Goal: Information Seeking & Learning: Learn about a topic

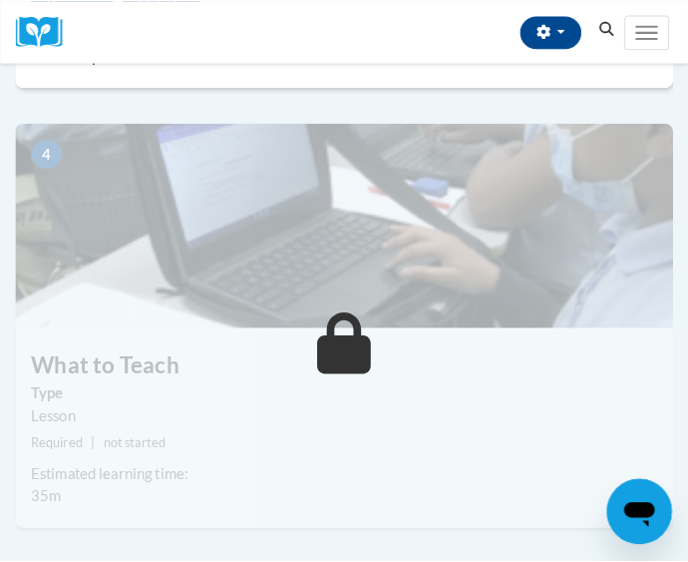
scroll to position [1596, 0]
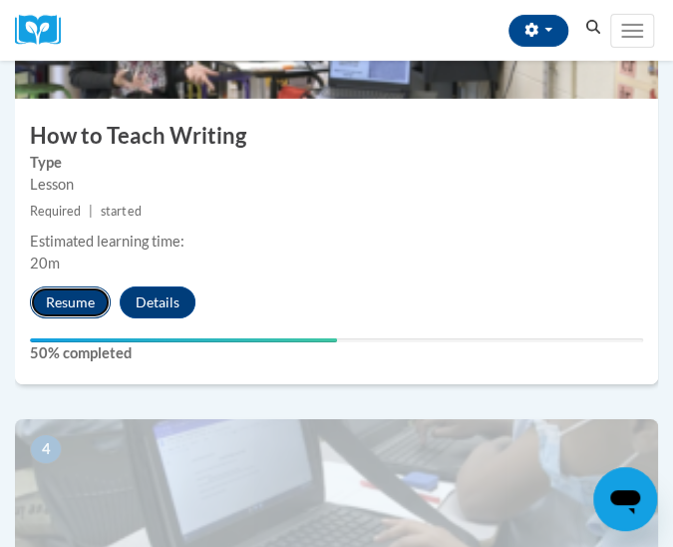
click at [71, 298] on button "Resume" at bounding box center [70, 302] width 81 height 32
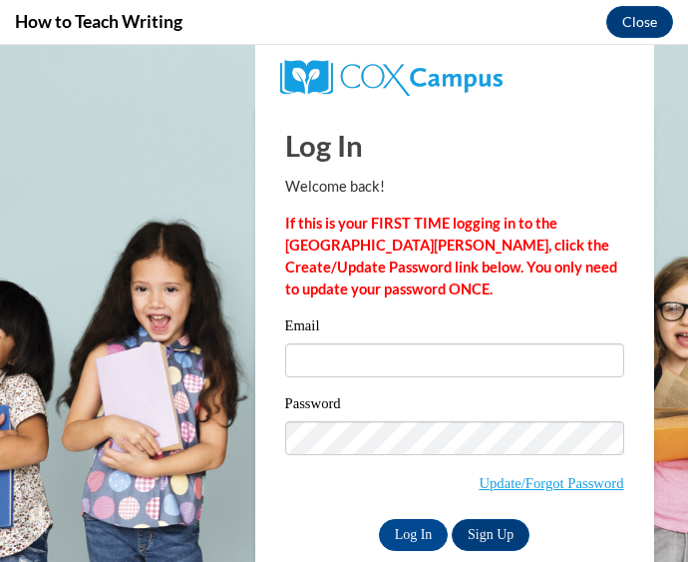
scroll to position [0, 0]
drag, startPoint x: 318, startPoint y: 359, endPoint x: 354, endPoint y: 369, distance: 37.3
click at [318, 359] on input "Email" at bounding box center [454, 360] width 339 height 34
type input "[EMAIL_ADDRESS][DOMAIN_NAME]"
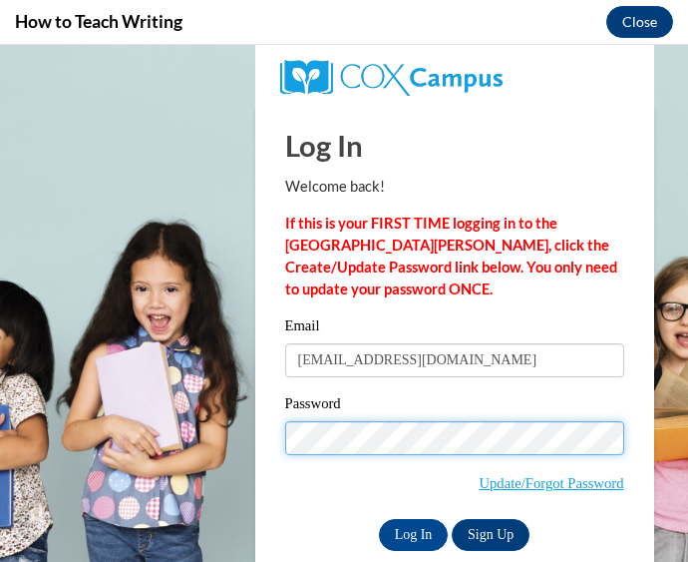
click at [379, 519] on input "Log In" at bounding box center [414, 535] width 70 height 32
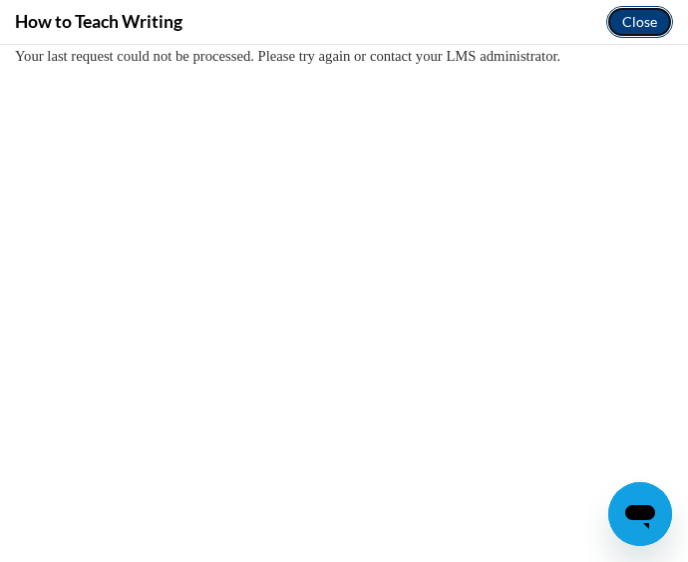
click at [637, 24] on button "Close" at bounding box center [640, 22] width 67 height 32
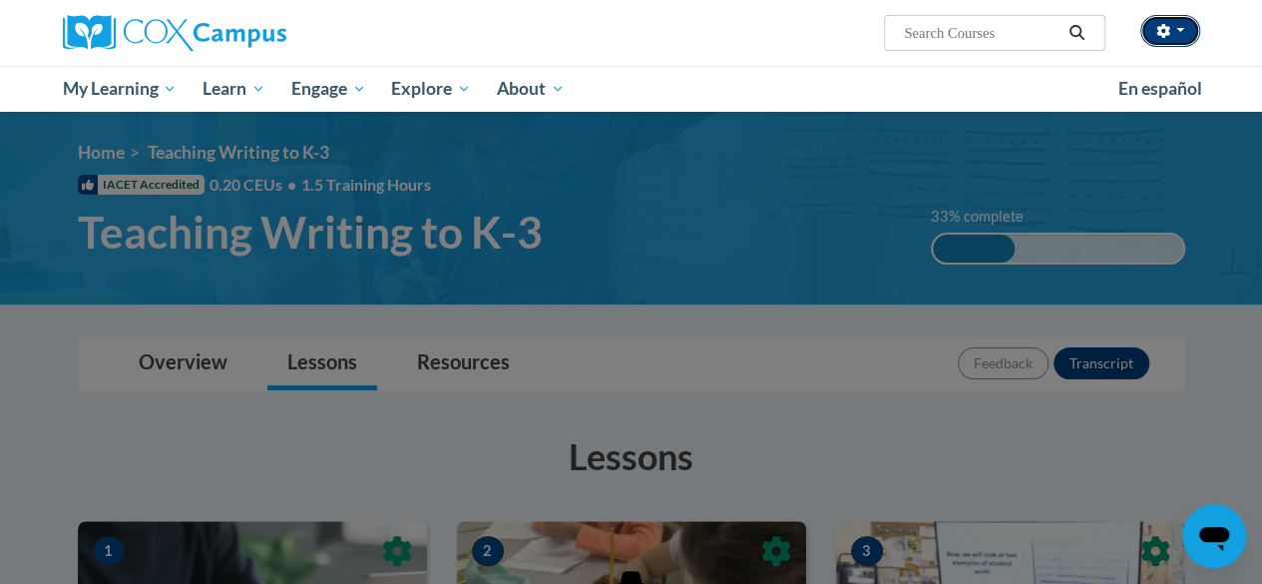
click at [1183, 30] on span "button" at bounding box center [1180, 30] width 8 height 4
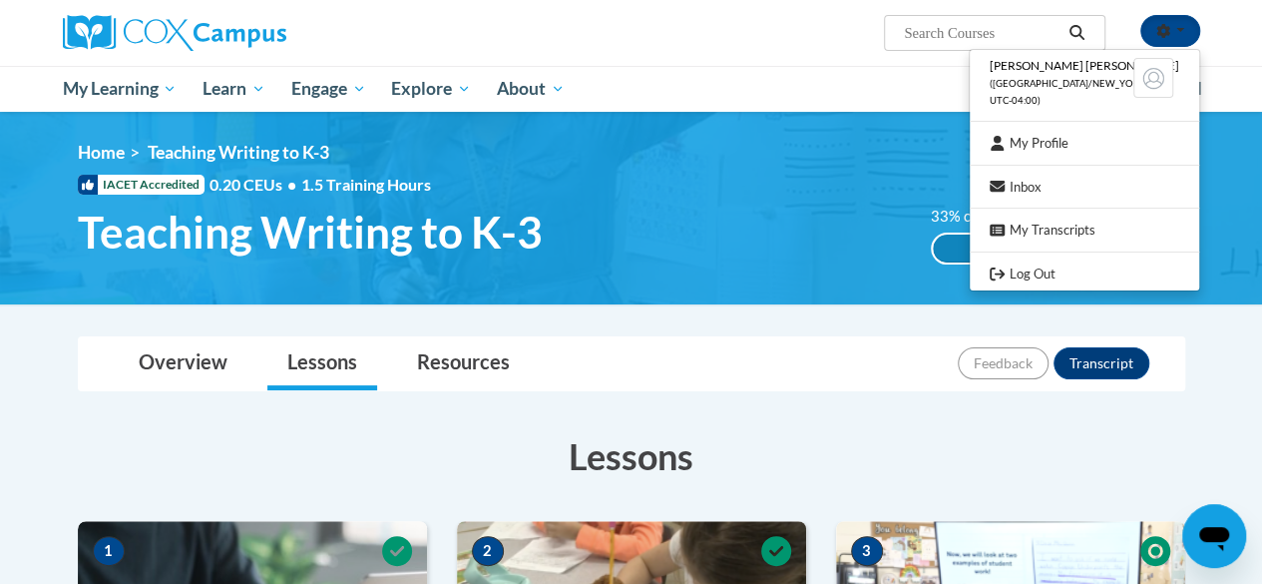
click at [648, 94] on ul "My Learning My Learning My Course Progress Certificates My Action Plans Group D…" at bounding box center [578, 89] width 1056 height 46
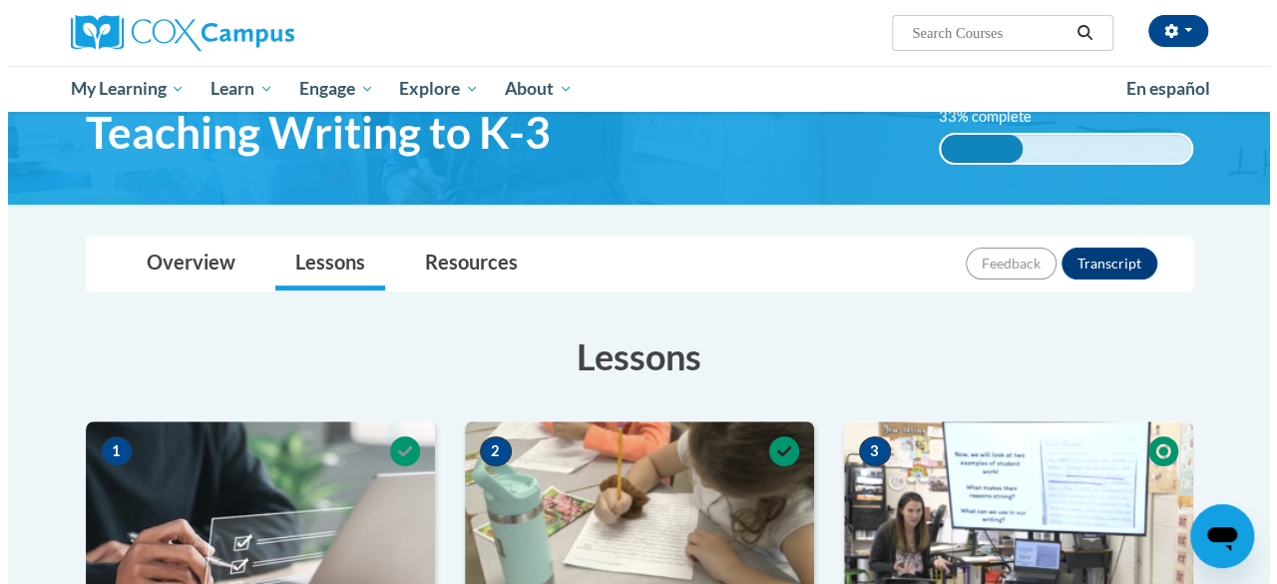
scroll to position [499, 0]
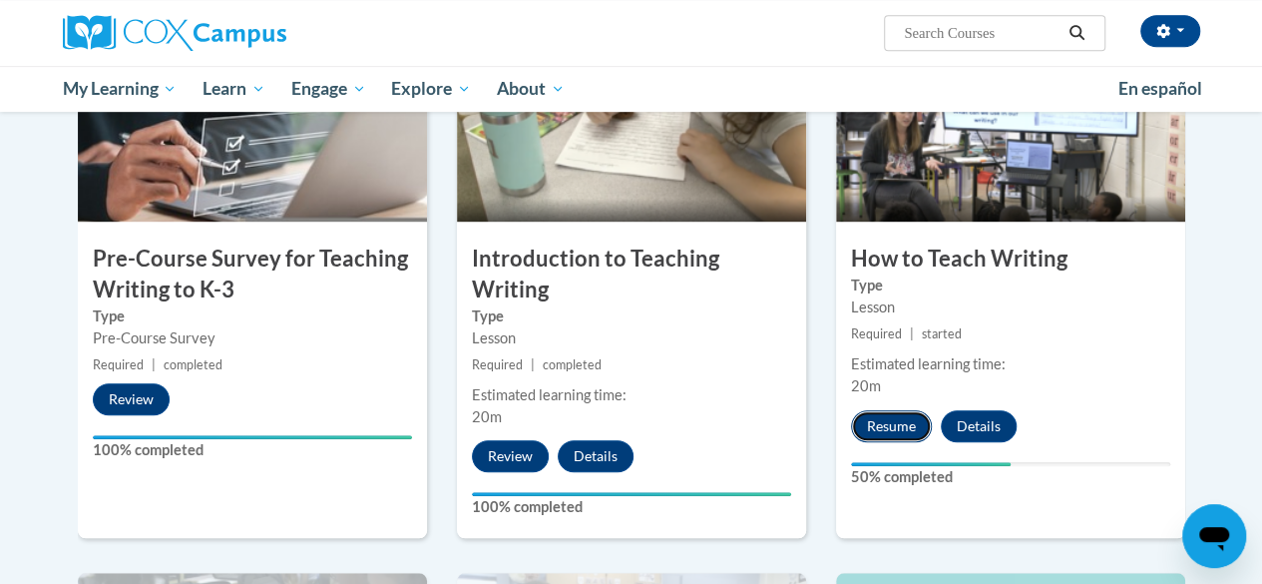
click at [886, 425] on button "Resume" at bounding box center [891, 426] width 81 height 32
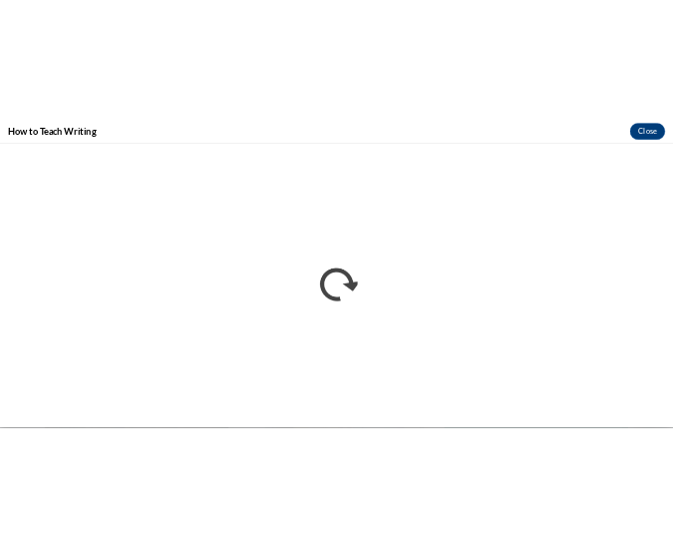
scroll to position [0, 0]
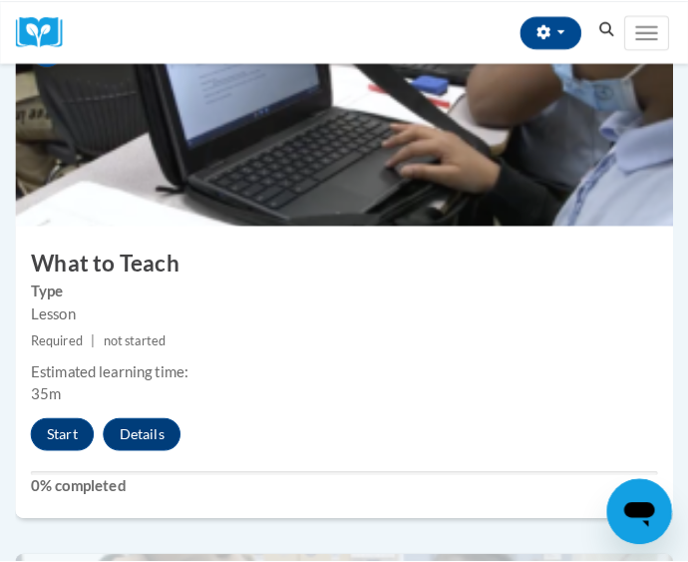
scroll to position [2095, 0]
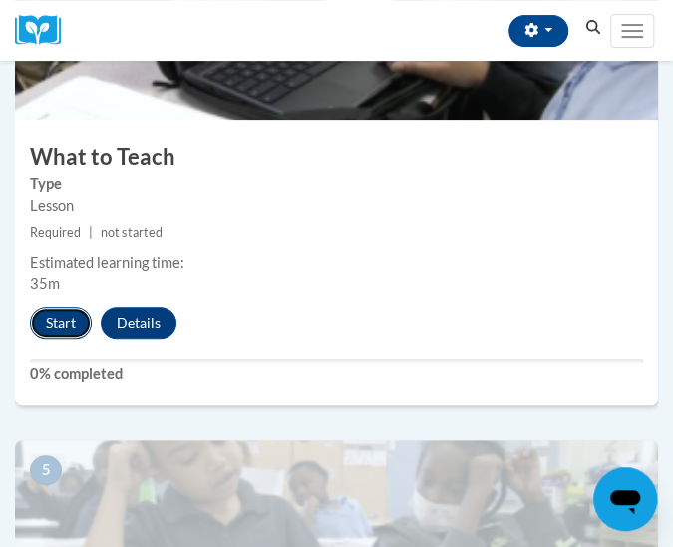
click at [50, 322] on button "Start" at bounding box center [61, 323] width 62 height 32
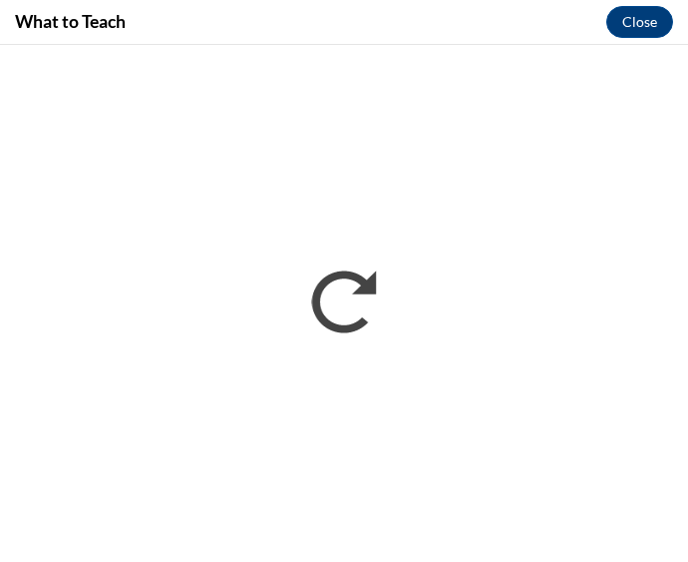
scroll to position [0, 0]
